Goal: Check status

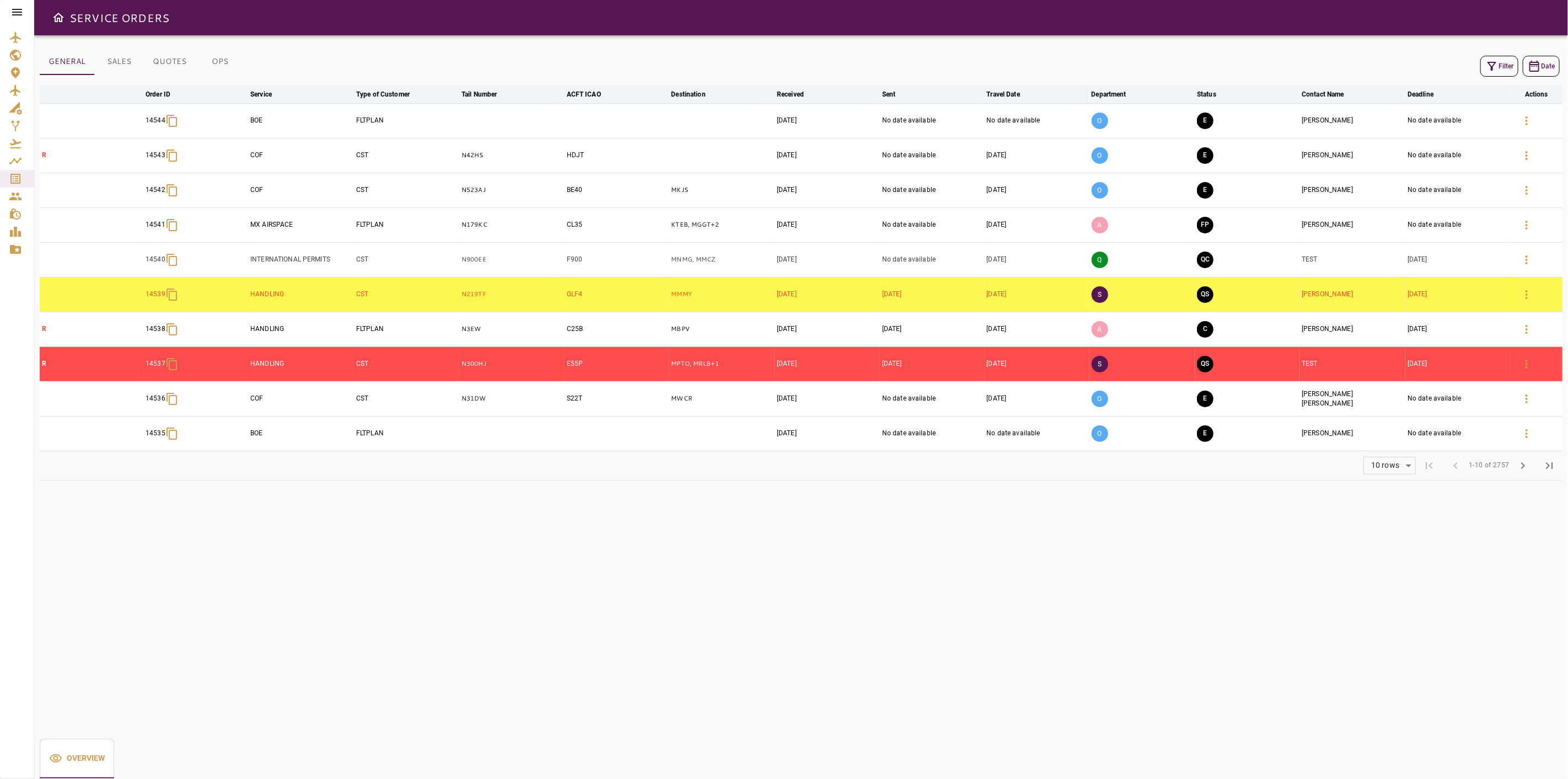
click at [1517, 261] on button "button" at bounding box center [1526, 259] width 26 height 26
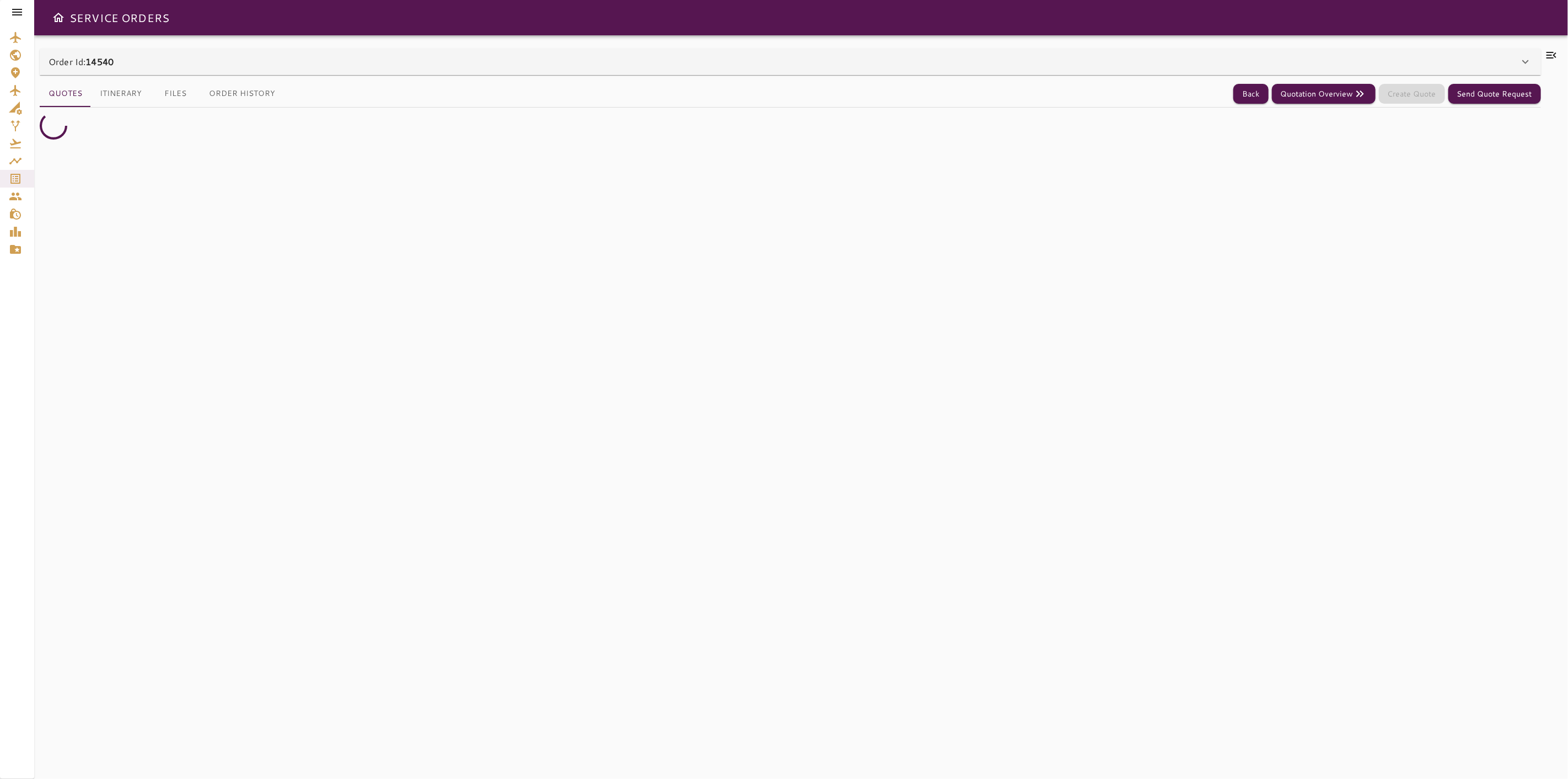
click at [1396, 64] on div "Order Id: 14540" at bounding box center [784, 62] width 1471 height 13
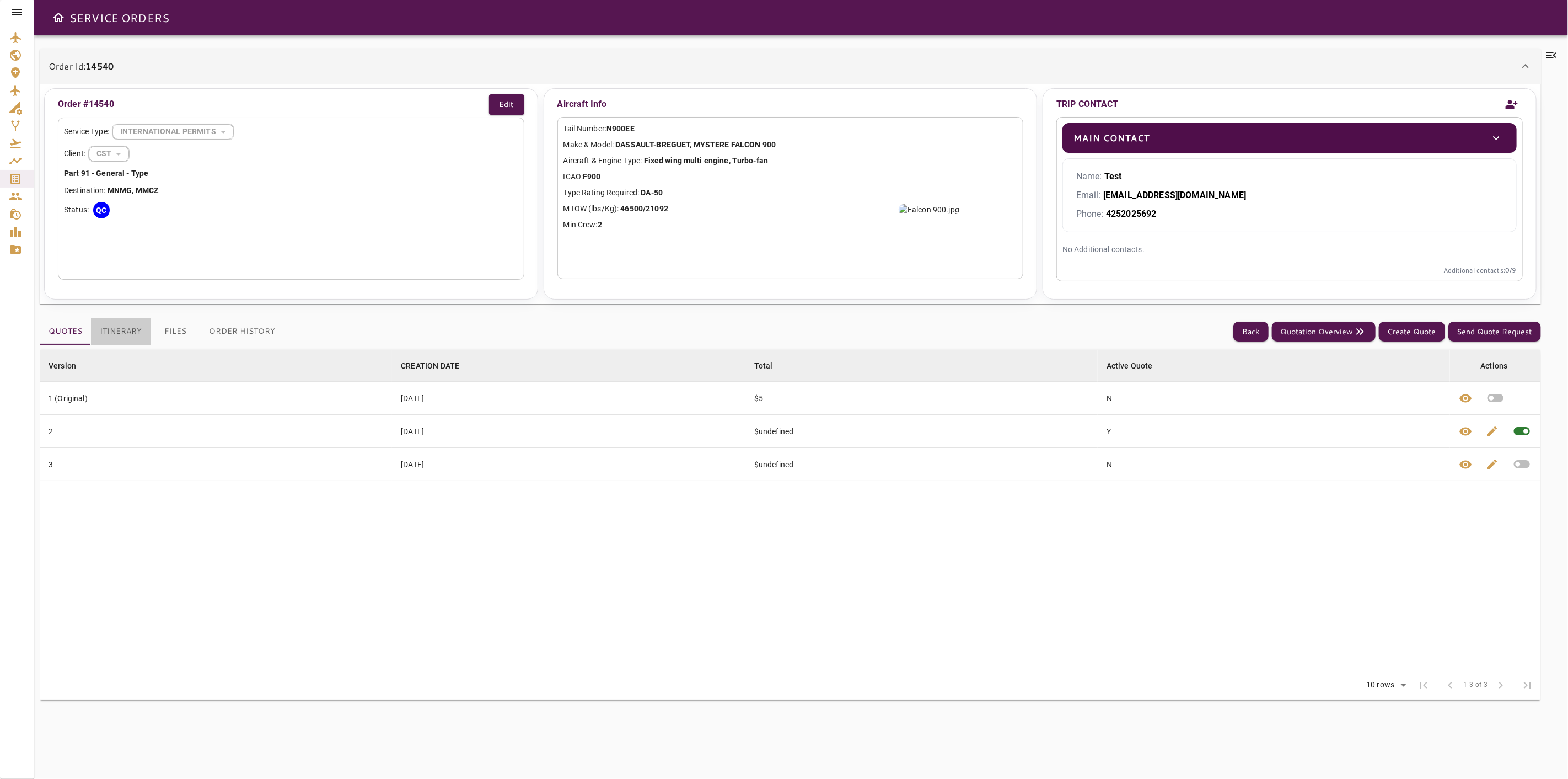
click at [126, 325] on button "Itinerary" at bounding box center [121, 331] width 60 height 26
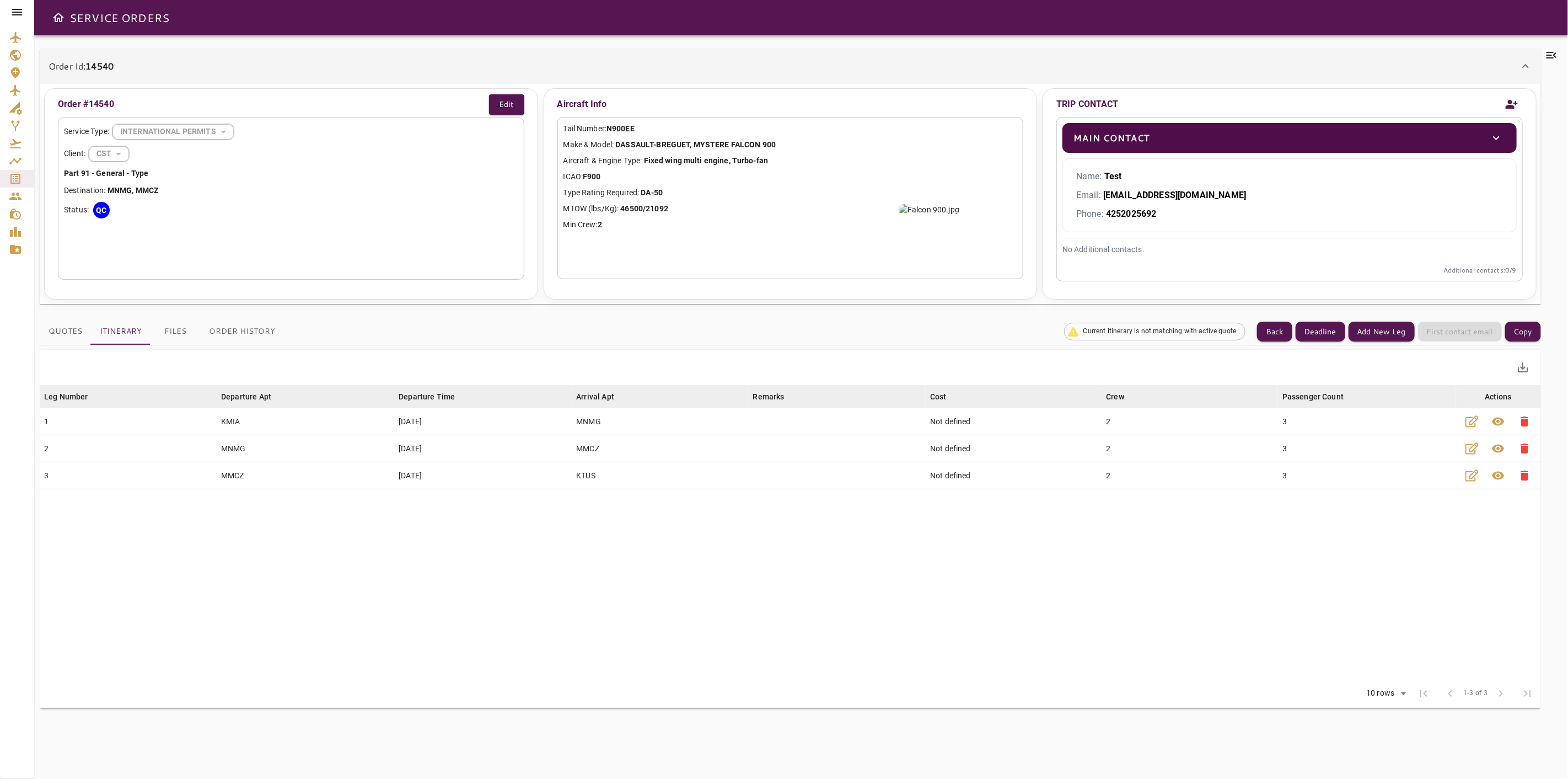
click at [59, 331] on button "Quotes" at bounding box center [65, 331] width 51 height 26
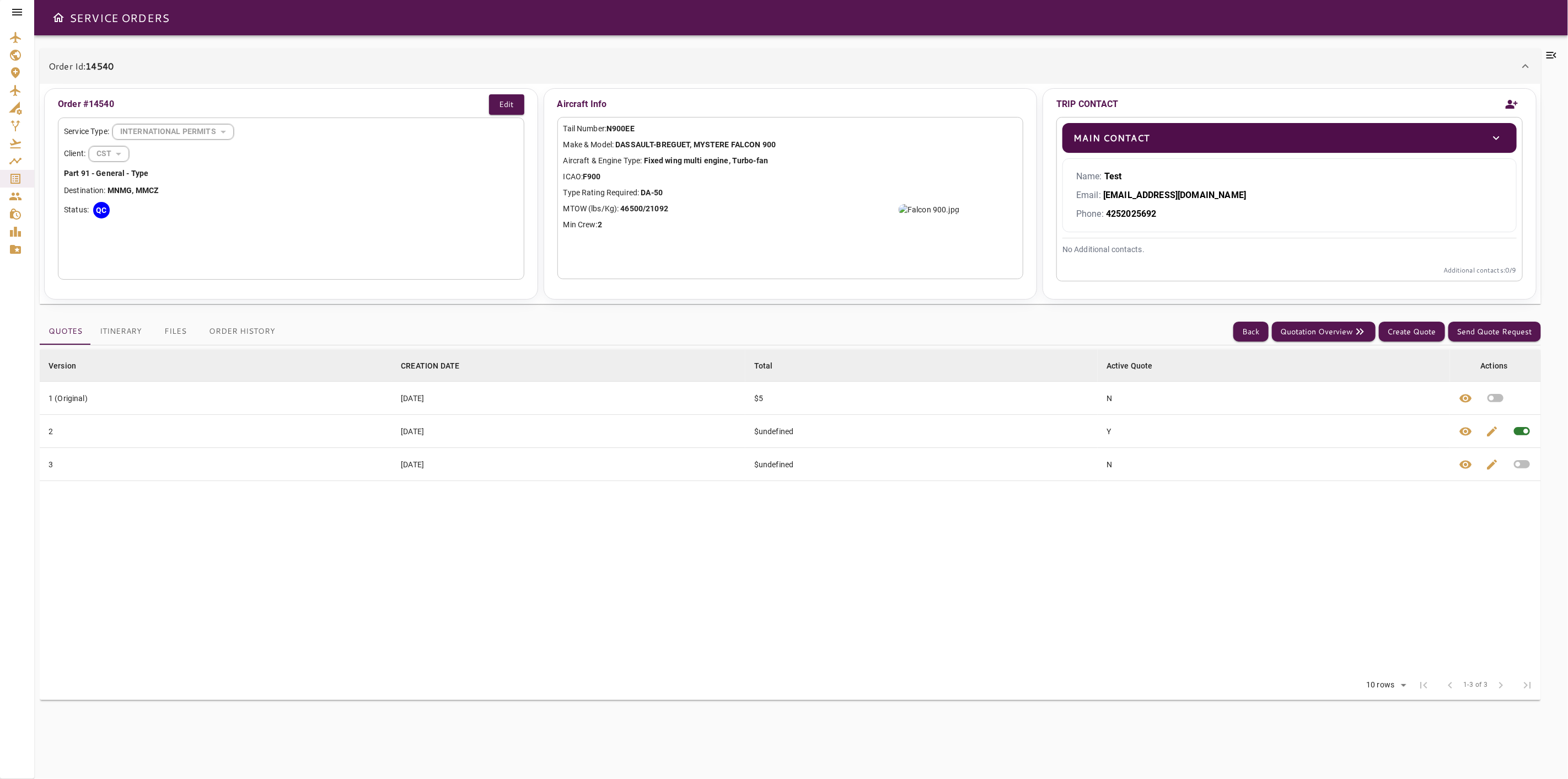
click at [117, 342] on button "Itinerary" at bounding box center [121, 331] width 60 height 26
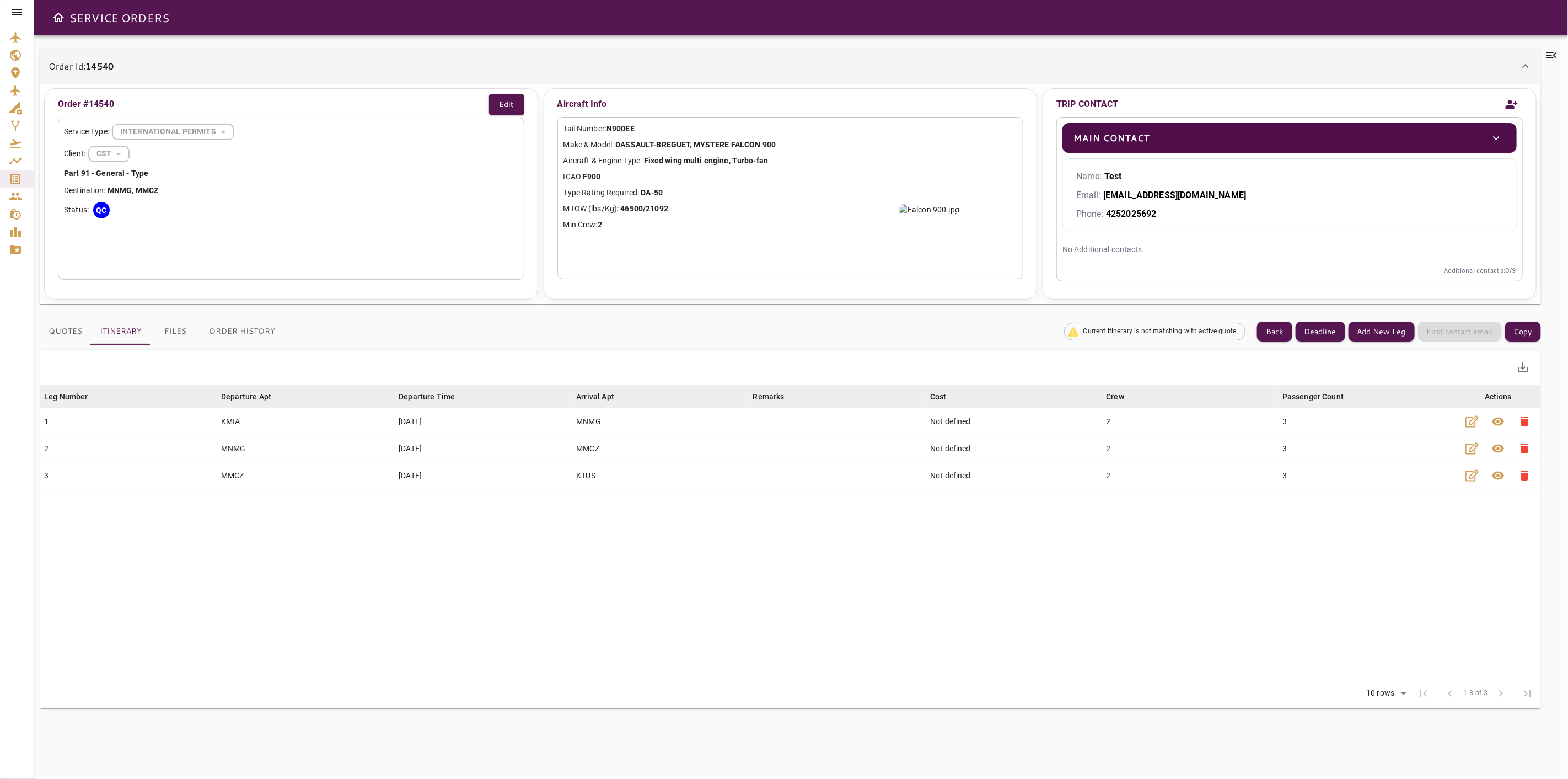
click at [69, 333] on button "Quotes" at bounding box center [65, 331] width 51 height 26
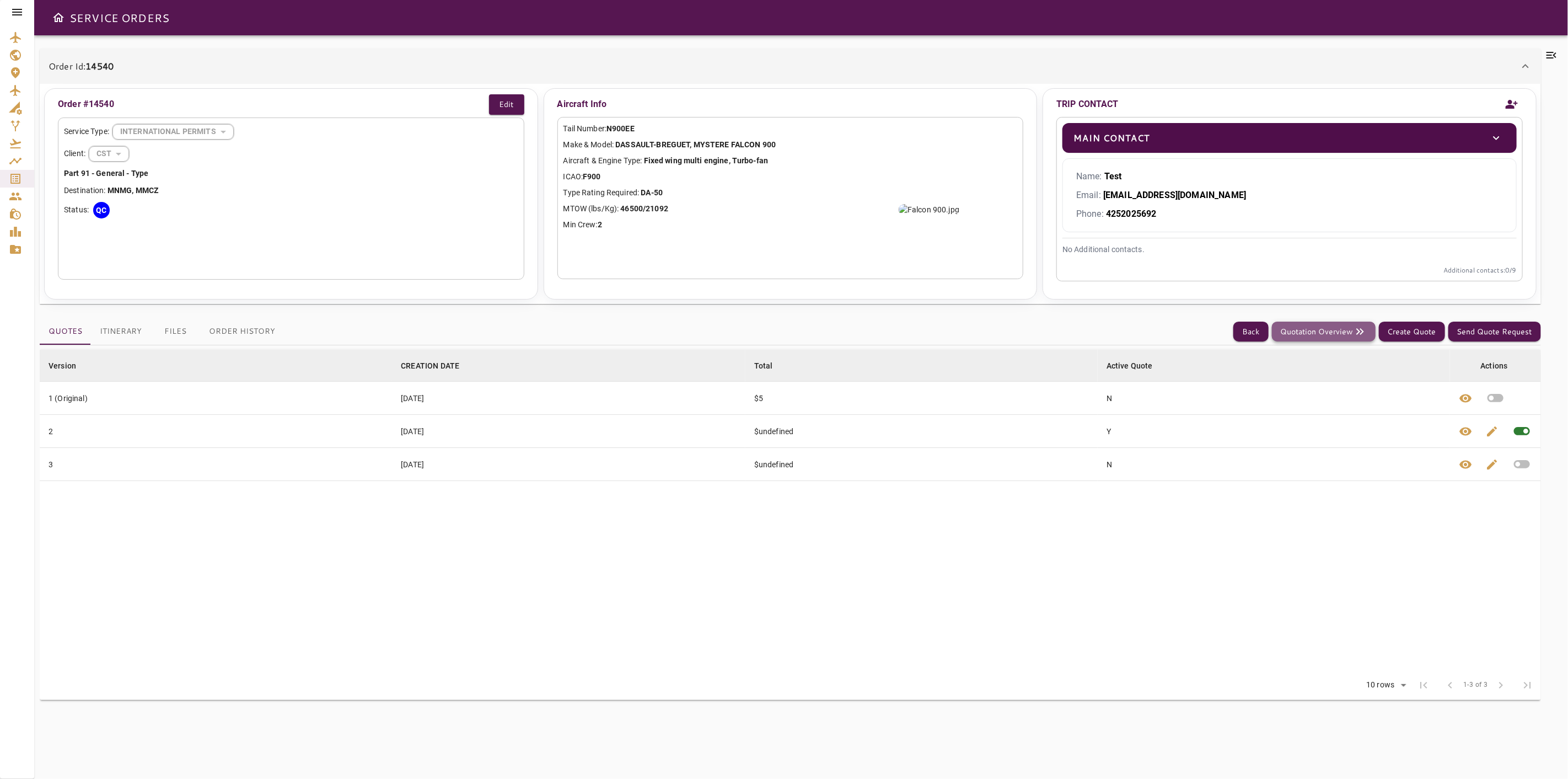
click at [1306, 334] on button "Quotation Overview" at bounding box center [1324, 332] width 103 height 21
